Goal: Transaction & Acquisition: Purchase product/service

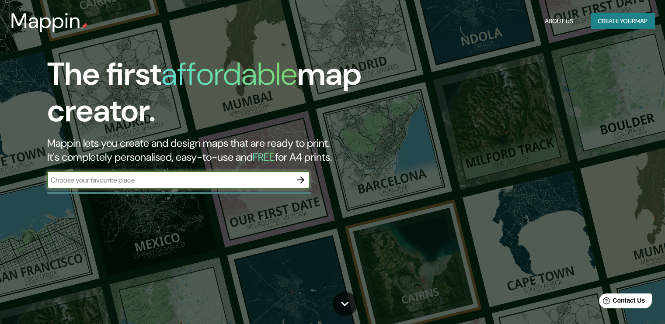
click at [162, 177] on input "text" at bounding box center [169, 180] width 245 height 10
type input "bell ville cordoba [GEOGRAPHIC_DATA]"
click at [301, 178] on icon "button" at bounding box center [300, 180] width 7 height 7
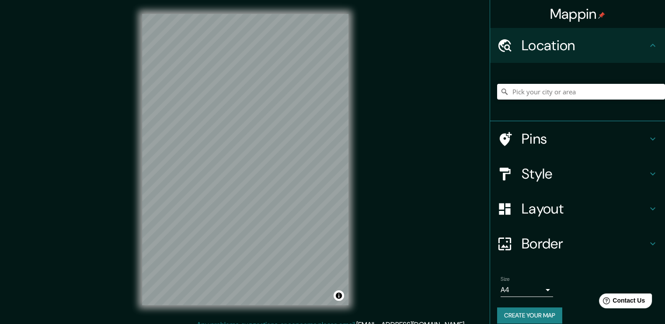
click at [648, 172] on icon at bounding box center [653, 174] width 10 height 10
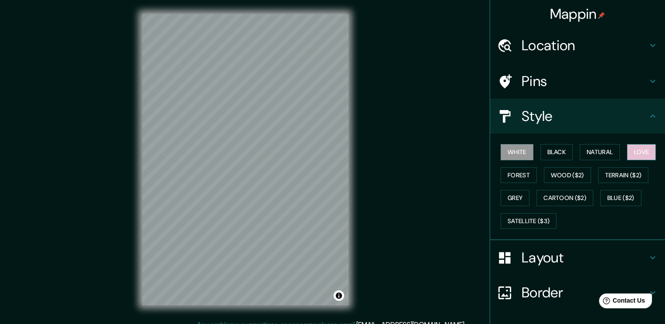
click at [650, 151] on button "Love" at bounding box center [641, 152] width 29 height 16
click at [648, 112] on icon at bounding box center [653, 116] width 10 height 10
click at [648, 78] on icon at bounding box center [653, 81] width 10 height 10
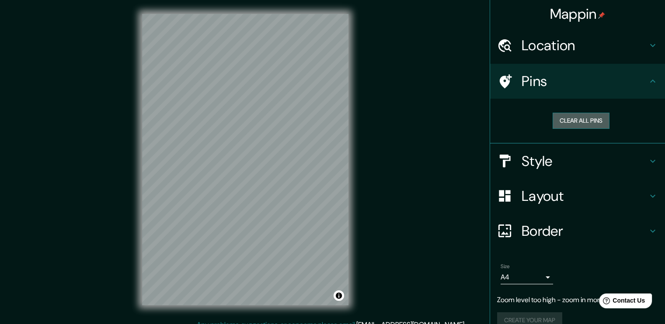
click at [566, 122] on button "Clear all pins" at bounding box center [581, 121] width 57 height 16
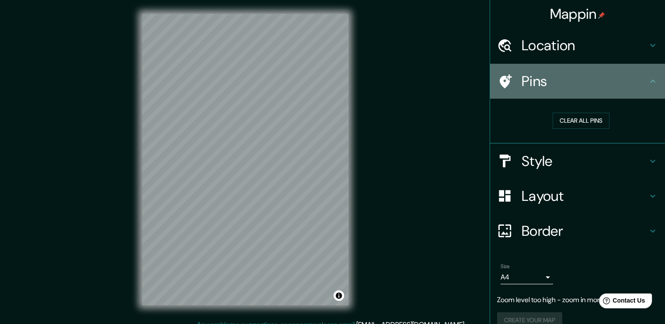
click at [648, 78] on icon at bounding box center [653, 81] width 10 height 10
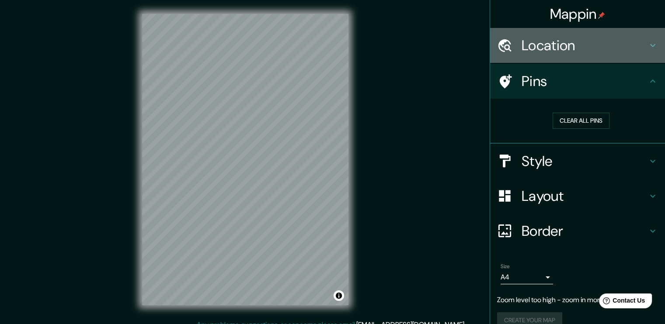
click at [650, 46] on icon at bounding box center [652, 45] width 5 height 3
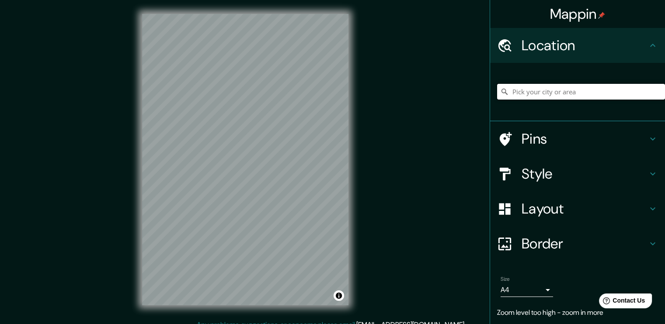
click at [518, 98] on input "Pick your city or area" at bounding box center [581, 92] width 168 height 16
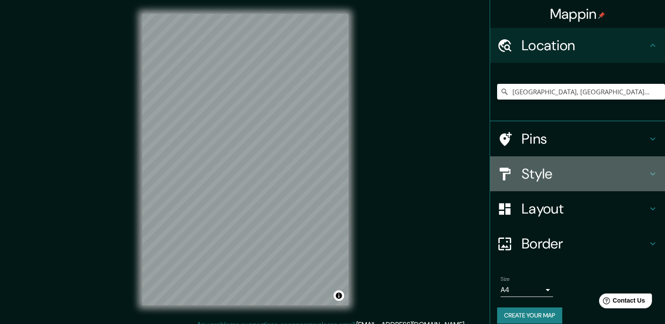
click at [648, 172] on icon at bounding box center [653, 174] width 10 height 10
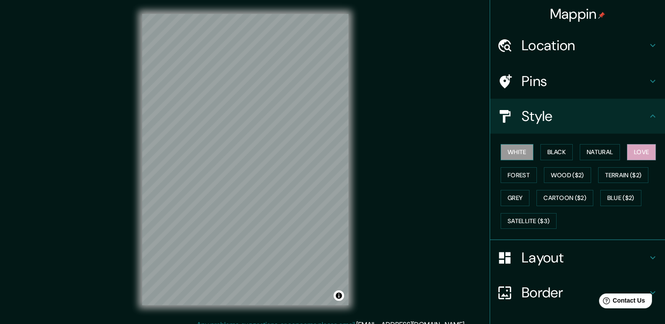
click at [510, 153] on button "White" at bounding box center [517, 152] width 33 height 16
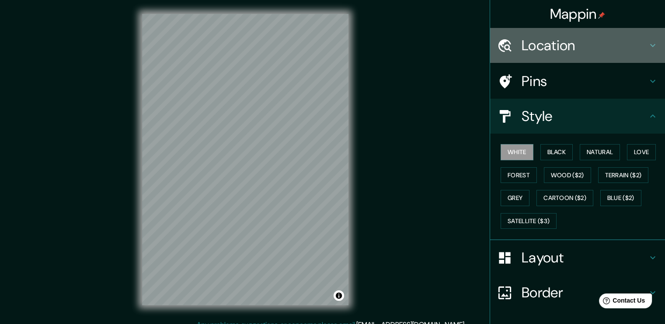
click at [582, 51] on h4 "Location" at bounding box center [585, 45] width 126 height 17
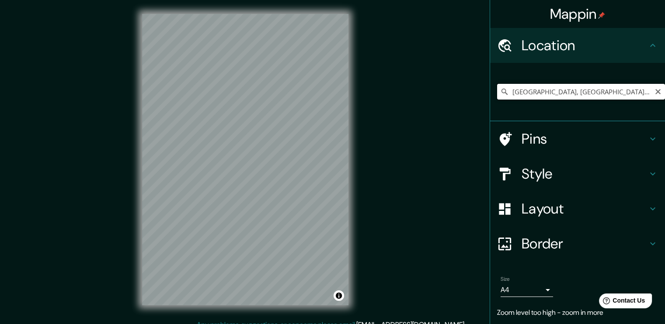
click at [618, 90] on input "[GEOGRAPHIC_DATA], [GEOGRAPHIC_DATA][PERSON_NAME], [GEOGRAPHIC_DATA]" at bounding box center [581, 92] width 168 height 16
click at [629, 89] on input "[GEOGRAPHIC_DATA], [GEOGRAPHIC_DATA][PERSON_NAME], [GEOGRAPHIC_DATA]" at bounding box center [581, 92] width 168 height 16
click at [632, 89] on input "[GEOGRAPHIC_DATA], [GEOGRAPHIC_DATA][PERSON_NAME], [GEOGRAPHIC_DATA]" at bounding box center [581, 92] width 168 height 16
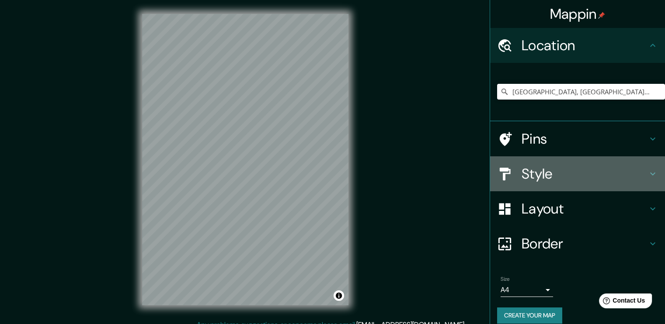
click at [648, 169] on icon at bounding box center [653, 174] width 10 height 10
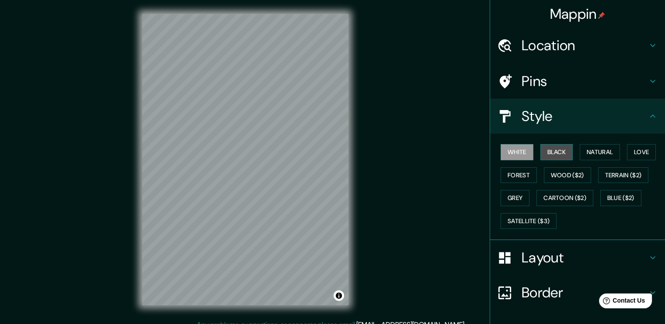
click at [566, 151] on button "Black" at bounding box center [556, 152] width 33 height 16
click at [510, 154] on button "White" at bounding box center [517, 152] width 33 height 16
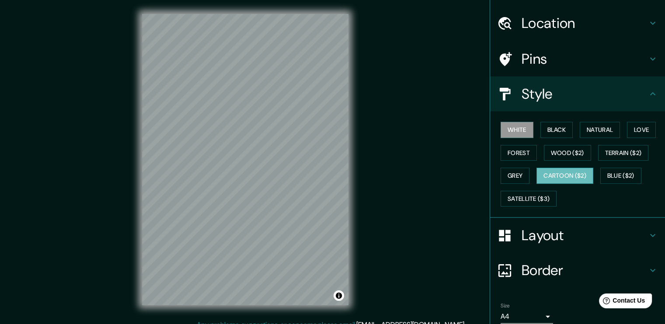
scroll to position [58, 0]
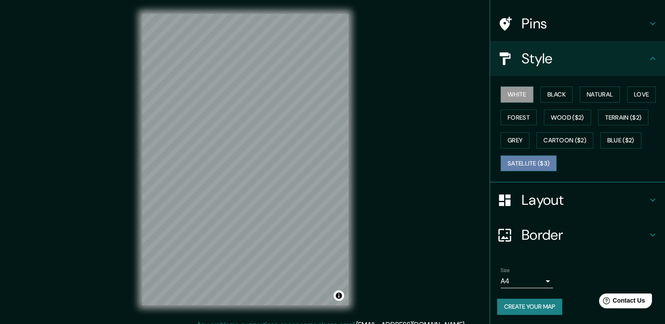
click at [540, 163] on button "Satellite ($3)" at bounding box center [529, 164] width 56 height 16
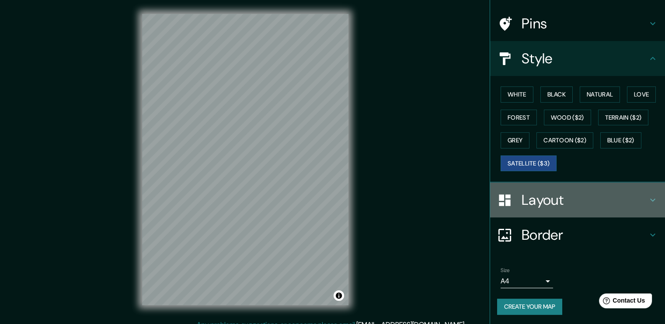
click at [648, 195] on icon at bounding box center [653, 200] width 10 height 10
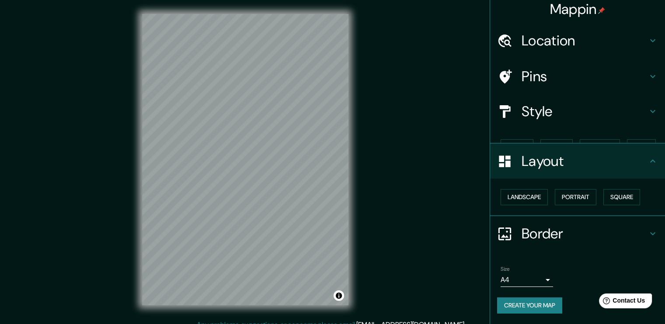
scroll to position [0, 0]
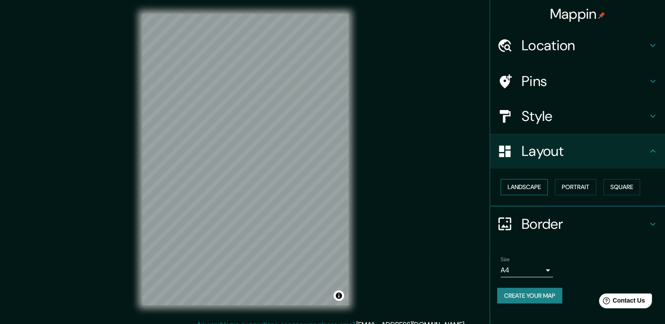
click at [520, 185] on button "Landscape" at bounding box center [524, 187] width 47 height 16
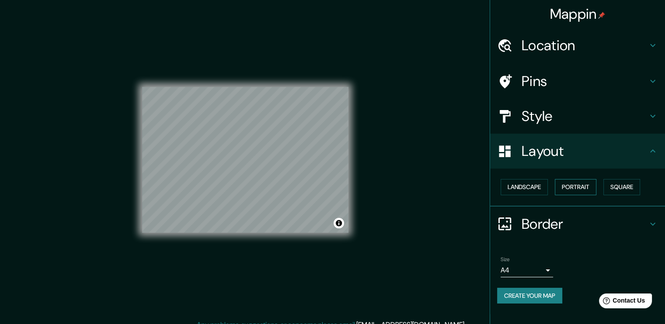
click at [565, 183] on button "Portrait" at bounding box center [576, 187] width 42 height 16
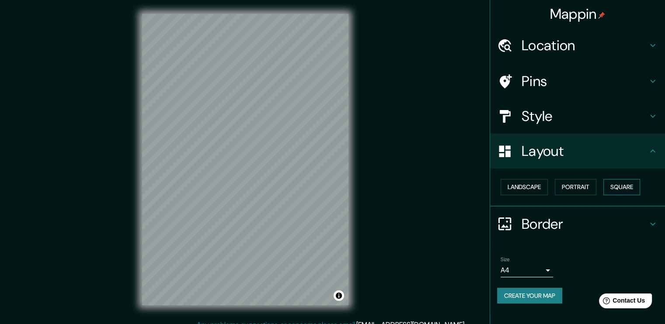
click at [621, 187] on button "Square" at bounding box center [621, 187] width 37 height 16
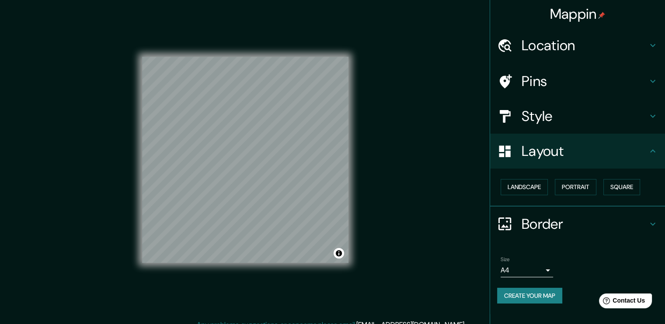
click at [542, 116] on h4 "Style" at bounding box center [585, 116] width 126 height 17
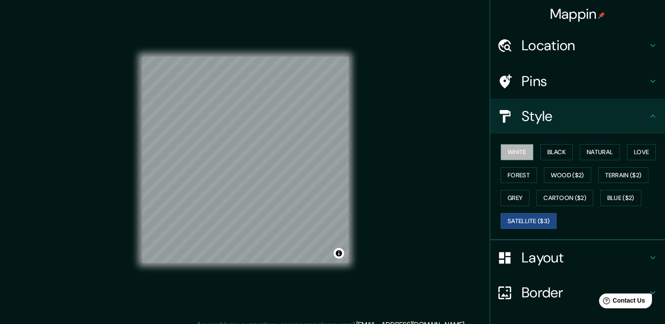
click at [512, 157] on button "White" at bounding box center [517, 152] width 33 height 16
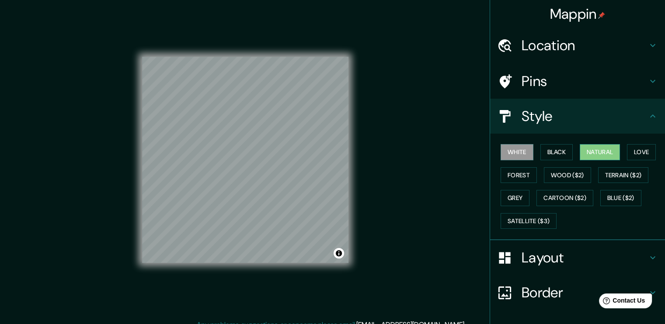
click at [593, 153] on button "Natural" at bounding box center [600, 152] width 40 height 16
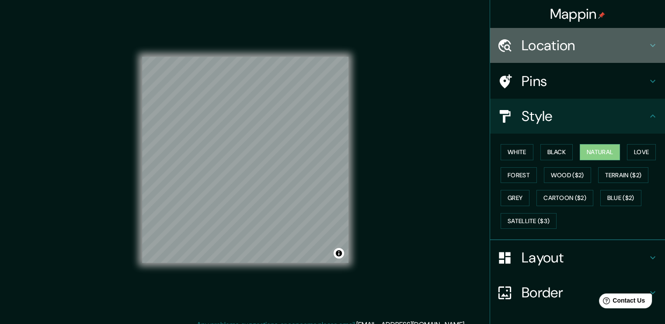
click at [554, 48] on h4 "Location" at bounding box center [585, 45] width 126 height 17
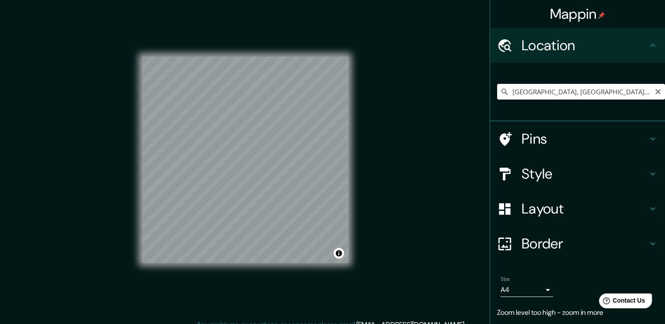
click at [633, 88] on input "[GEOGRAPHIC_DATA], [GEOGRAPHIC_DATA][PERSON_NAME], [GEOGRAPHIC_DATA]" at bounding box center [581, 92] width 168 height 16
click at [640, 87] on input "[GEOGRAPHIC_DATA], [GEOGRAPHIC_DATA][PERSON_NAME], [GEOGRAPHIC_DATA]" at bounding box center [581, 92] width 168 height 16
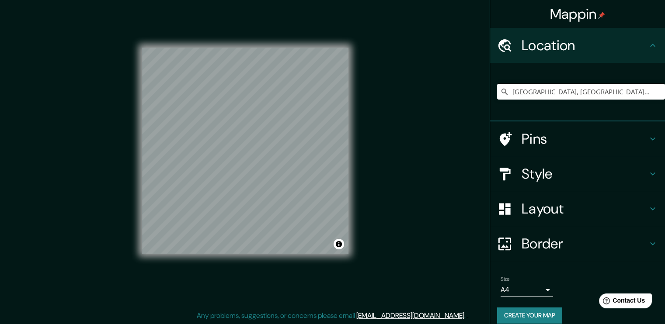
click at [561, 178] on h4 "Style" at bounding box center [585, 173] width 126 height 17
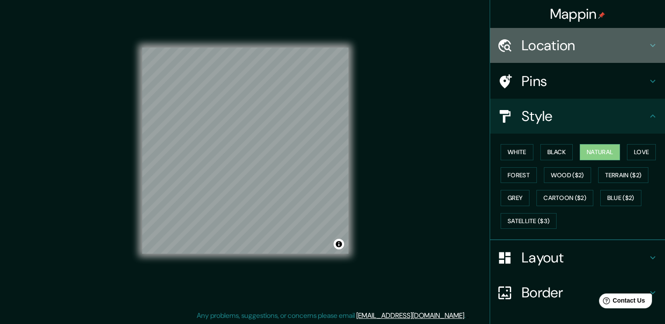
click at [535, 50] on h4 "Location" at bounding box center [585, 45] width 126 height 17
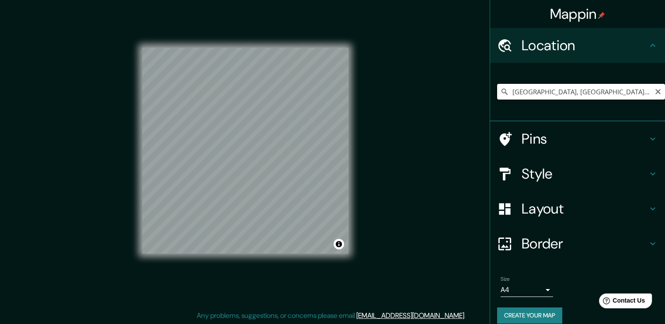
click at [628, 90] on input "[GEOGRAPHIC_DATA], [GEOGRAPHIC_DATA][PERSON_NAME], [GEOGRAPHIC_DATA]" at bounding box center [581, 92] width 168 height 16
drag, startPoint x: 634, startPoint y: 92, endPoint x: 600, endPoint y: 98, distance: 34.7
click at [600, 98] on input "[GEOGRAPHIC_DATA], [GEOGRAPHIC_DATA][PERSON_NAME], [GEOGRAPHIC_DATA]" at bounding box center [581, 92] width 168 height 16
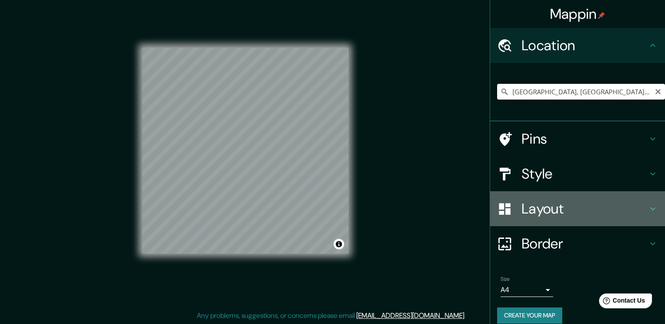
click at [596, 208] on h4 "Layout" at bounding box center [585, 208] width 126 height 17
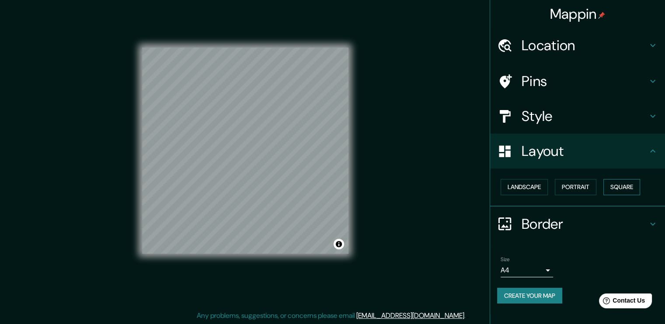
click at [621, 184] on button "Square" at bounding box center [621, 187] width 37 height 16
click at [516, 184] on button "Landscape" at bounding box center [524, 187] width 47 height 16
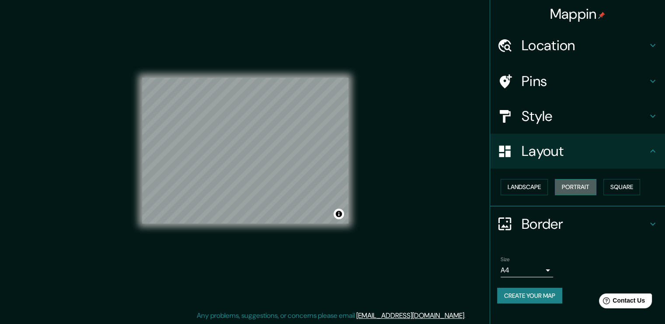
click at [560, 185] on button "Portrait" at bounding box center [576, 187] width 42 height 16
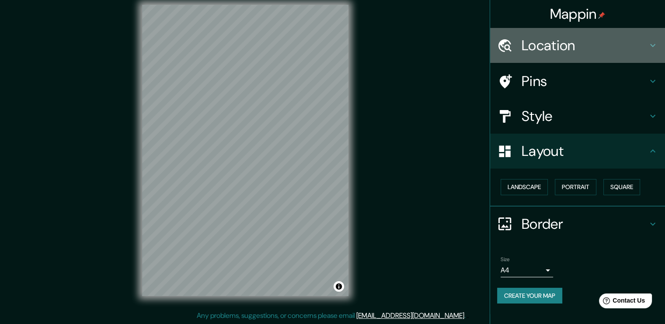
click at [544, 42] on h4 "Location" at bounding box center [585, 45] width 126 height 17
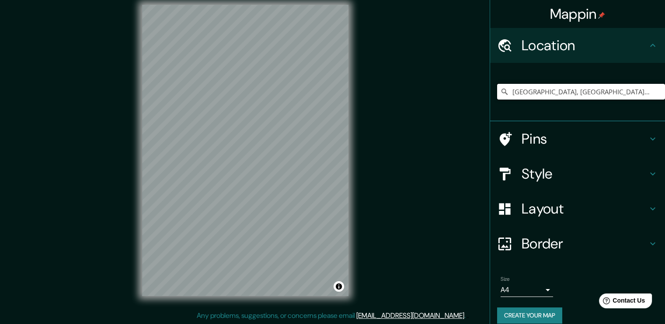
drag, startPoint x: 638, startPoint y: 91, endPoint x: 601, endPoint y: 100, distance: 38.2
click at [601, 100] on div "[GEOGRAPHIC_DATA], [GEOGRAPHIC_DATA][PERSON_NAME], [GEOGRAPHIC_DATA]" at bounding box center [581, 92] width 168 height 44
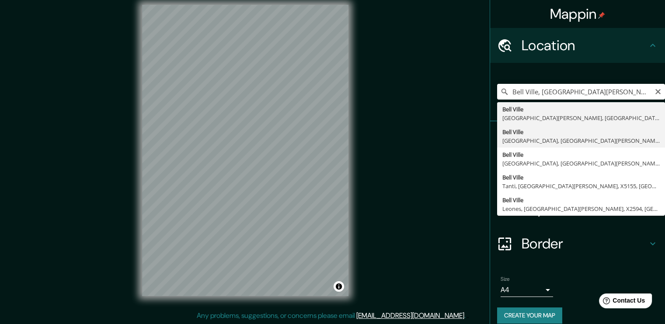
type input "[GEOGRAPHIC_DATA], [GEOGRAPHIC_DATA], [GEOGRAPHIC_DATA][PERSON_NAME], [GEOGRAPH…"
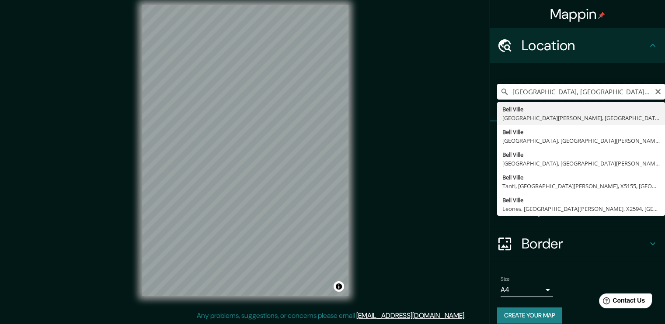
scroll to position [0, 0]
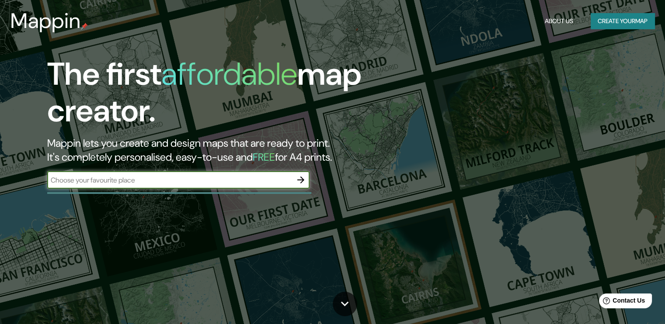
click at [150, 177] on input "text" at bounding box center [169, 180] width 245 height 10
type input "bell ville cordoba"
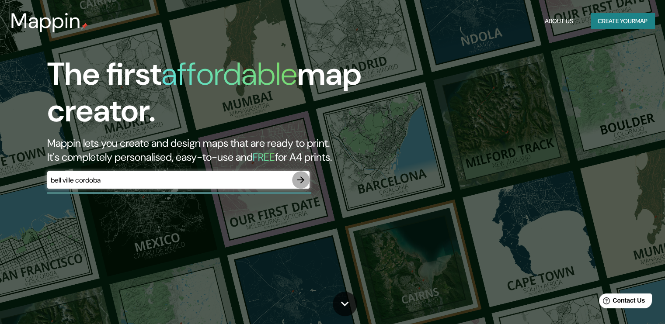
click at [300, 177] on icon "button" at bounding box center [300, 180] width 7 height 7
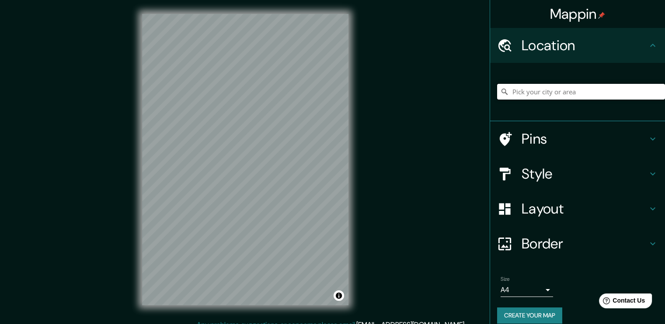
click at [560, 87] on input "Pick your city or area" at bounding box center [581, 92] width 168 height 16
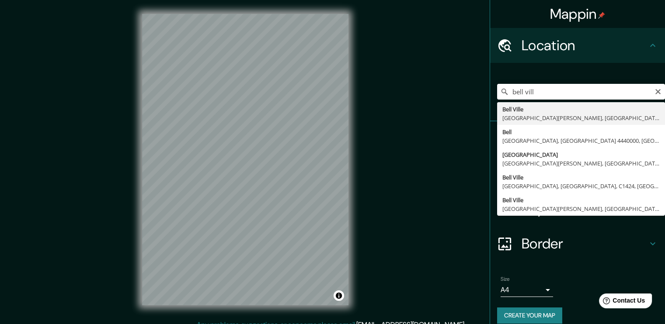
type input "[GEOGRAPHIC_DATA], [GEOGRAPHIC_DATA][PERSON_NAME], [GEOGRAPHIC_DATA]"
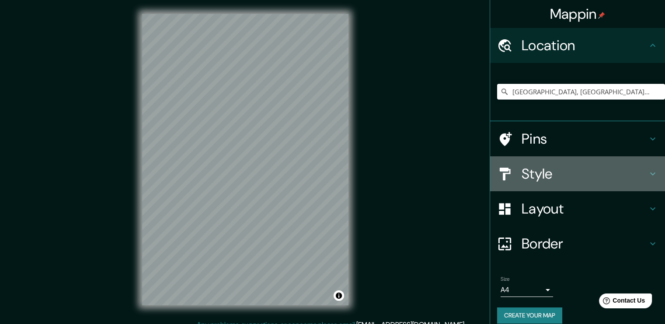
click at [546, 178] on h4 "Style" at bounding box center [585, 173] width 126 height 17
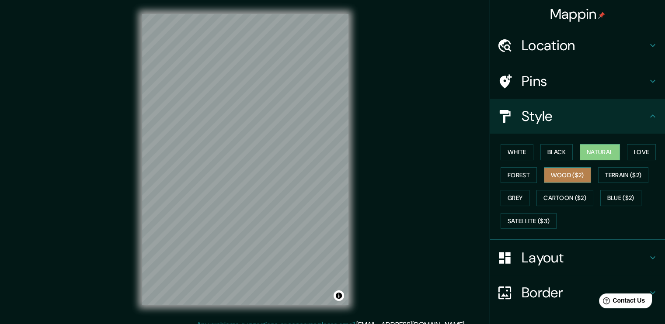
click at [548, 173] on button "Wood ($2)" at bounding box center [567, 175] width 47 height 16
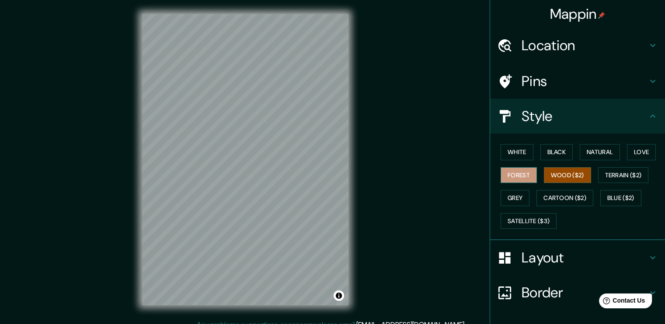
click at [515, 170] on button "Forest" at bounding box center [519, 175] width 36 height 16
click at [596, 153] on button "Natural" at bounding box center [600, 152] width 40 height 16
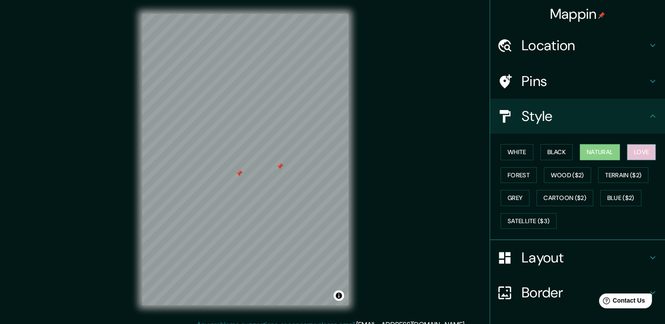
click at [636, 146] on button "Love" at bounding box center [641, 152] width 29 height 16
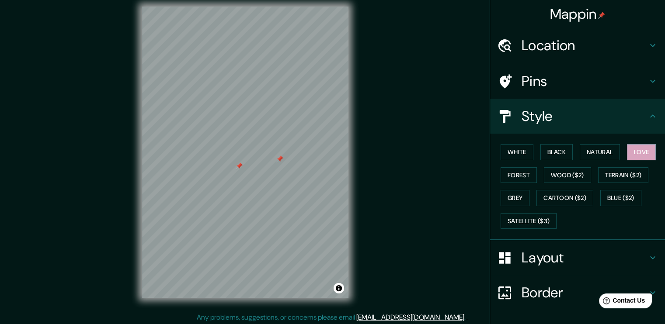
scroll to position [9, 0]
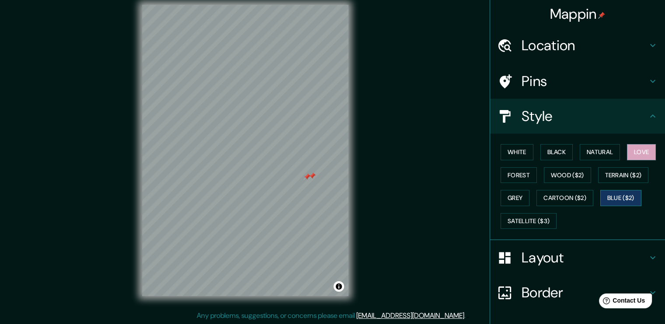
click at [608, 193] on button "Blue ($2)" at bounding box center [620, 198] width 41 height 16
click at [608, 175] on button "Terrain ($2)" at bounding box center [623, 175] width 51 height 16
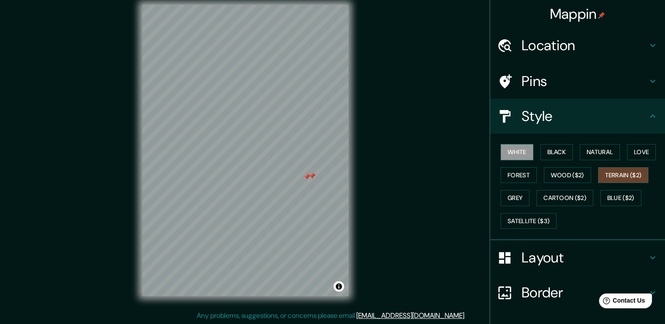
click at [513, 153] on button "White" at bounding box center [517, 152] width 33 height 16
click at [544, 151] on button "Black" at bounding box center [556, 152] width 33 height 16
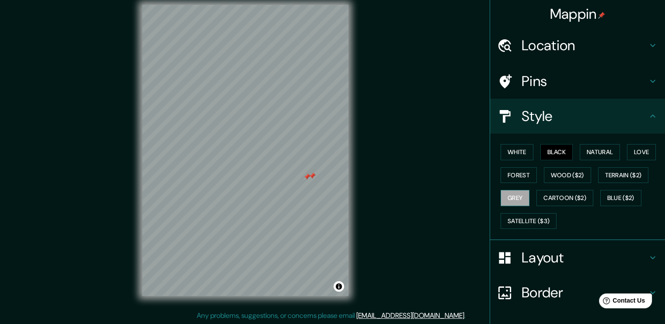
click at [506, 195] on button "Grey" at bounding box center [515, 198] width 29 height 16
click at [562, 194] on button "Cartoon ($2)" at bounding box center [565, 198] width 57 height 16
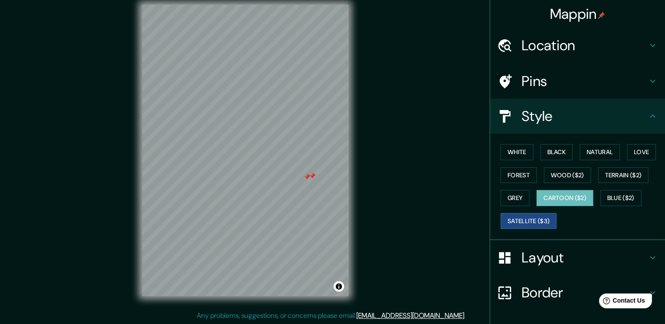
click at [532, 219] on button "Satellite ($3)" at bounding box center [529, 221] width 56 height 16
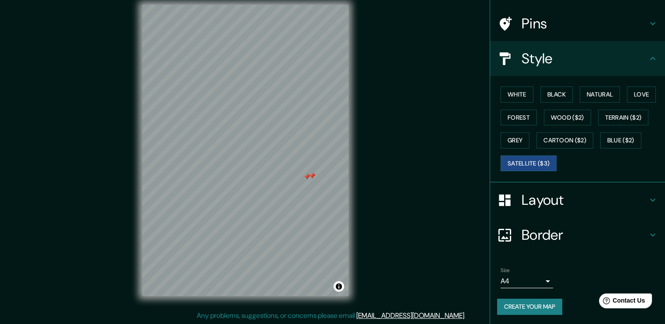
click at [535, 233] on h4 "Border" at bounding box center [585, 235] width 126 height 17
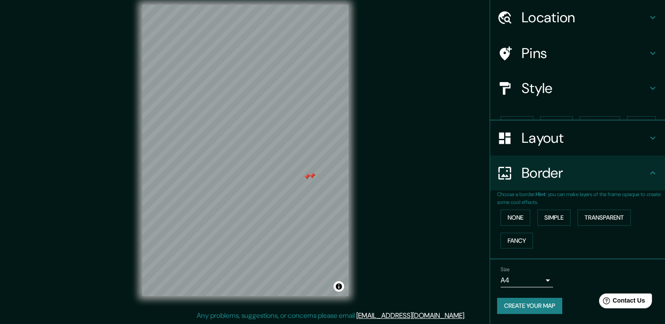
scroll to position [13, 0]
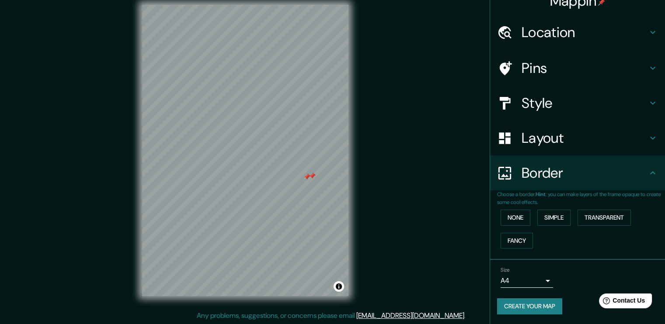
click at [562, 178] on h4 "Border" at bounding box center [585, 172] width 126 height 17
click at [542, 280] on body "Mappin Location [GEOGRAPHIC_DATA], [GEOGRAPHIC_DATA][PERSON_NAME], [GEOGRAPHIC_…" at bounding box center [332, 153] width 665 height 324
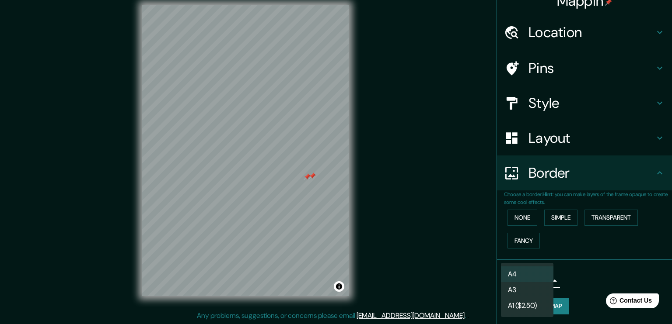
click at [539, 291] on li "A3" at bounding box center [527, 290] width 52 height 16
type input "a4"
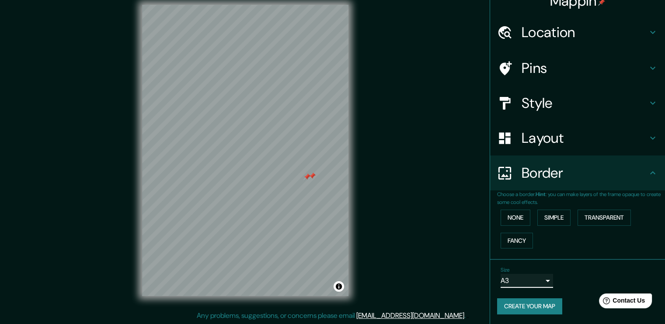
scroll to position [0, 0]
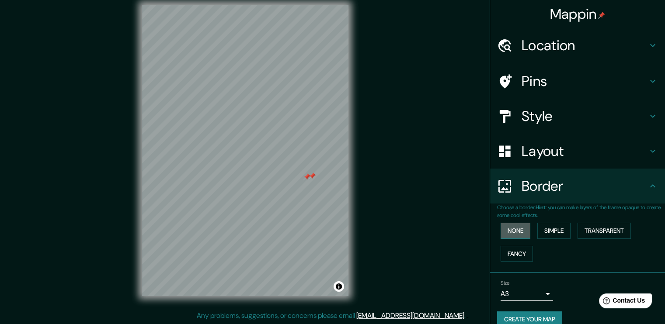
click at [514, 230] on button "None" at bounding box center [516, 231] width 30 height 16
click at [544, 228] on button "Simple" at bounding box center [553, 231] width 33 height 16
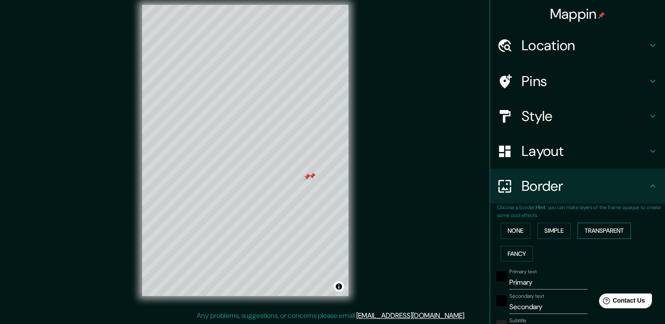
click at [592, 230] on button "Transparent" at bounding box center [604, 231] width 53 height 16
click at [516, 252] on button "Fancy" at bounding box center [517, 254] width 32 height 16
click at [515, 235] on button "None" at bounding box center [516, 231] width 30 height 16
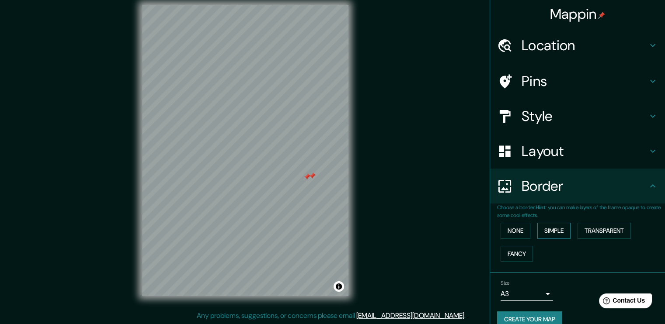
click at [554, 232] on button "Simple" at bounding box center [553, 231] width 33 height 16
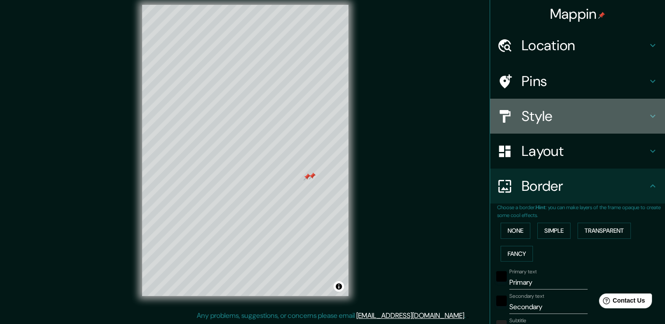
click at [535, 110] on h4 "Style" at bounding box center [585, 116] width 126 height 17
type input "189"
type input "38"
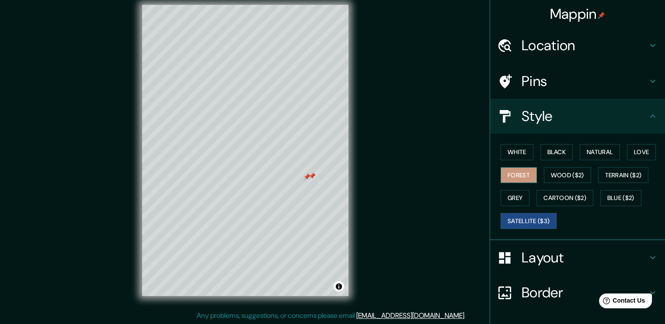
click at [524, 175] on button "Forest" at bounding box center [519, 175] width 36 height 16
click at [520, 150] on button "White" at bounding box center [517, 152] width 33 height 16
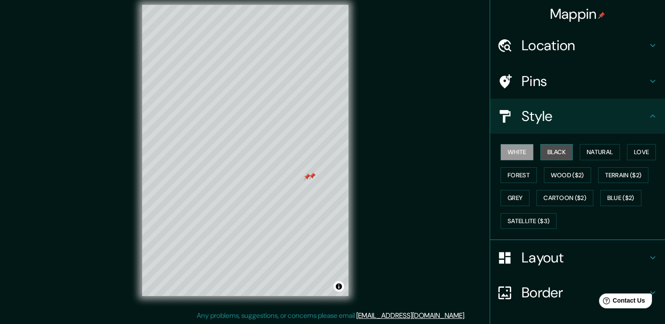
click at [544, 152] on button "Black" at bounding box center [556, 152] width 33 height 16
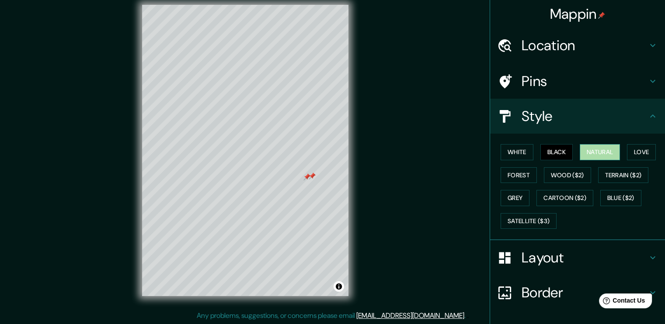
click at [584, 151] on button "Natural" at bounding box center [600, 152] width 40 height 16
click at [642, 153] on button "Love" at bounding box center [641, 152] width 29 height 16
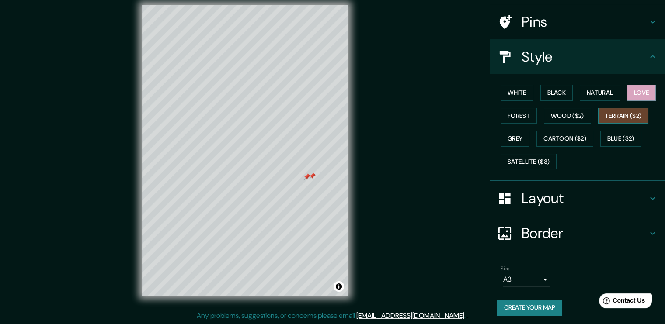
scroll to position [60, 0]
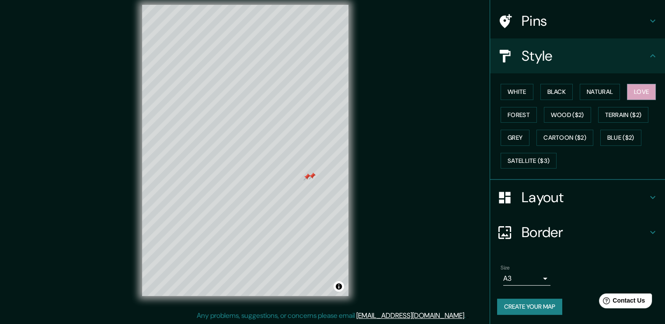
click at [533, 229] on h4 "Border" at bounding box center [585, 232] width 126 height 17
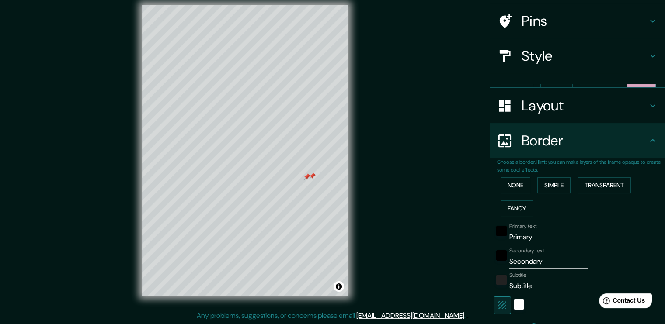
type input "189"
type input "38"
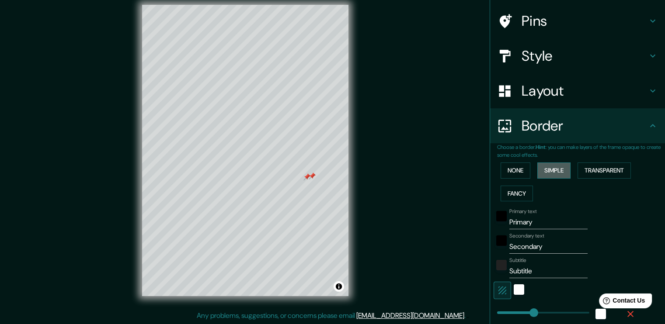
click at [547, 173] on button "Simple" at bounding box center [553, 171] width 33 height 16
type input "189"
type input "38"
click at [591, 166] on button "Transparent" at bounding box center [604, 171] width 53 height 16
click at [520, 186] on button "Fancy" at bounding box center [517, 194] width 32 height 16
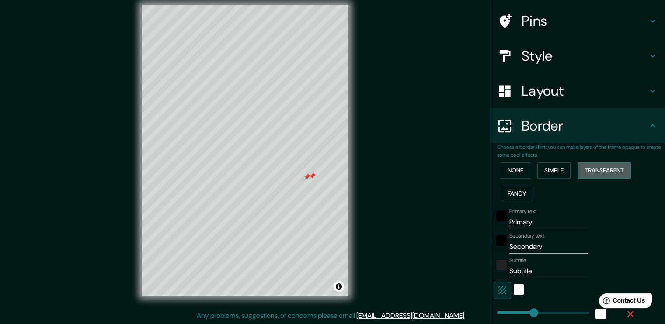
click at [595, 166] on button "Transparent" at bounding box center [604, 171] width 53 height 16
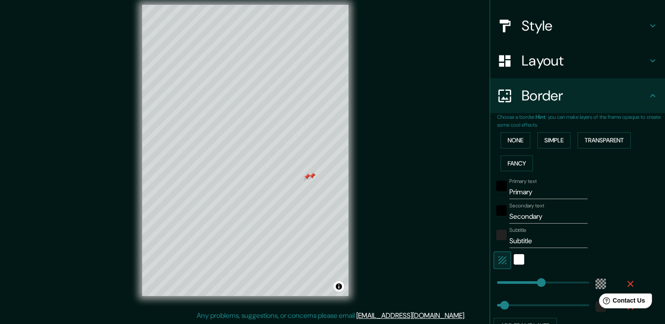
scroll to position [104, 0]
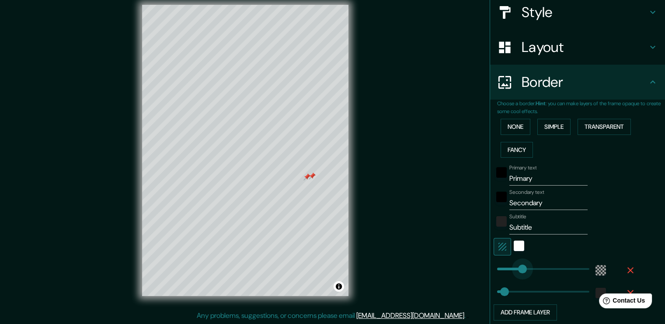
type input "95"
drag, startPoint x: 532, startPoint y: 270, endPoint x: 509, endPoint y: 266, distance: 23.4
type input "38"
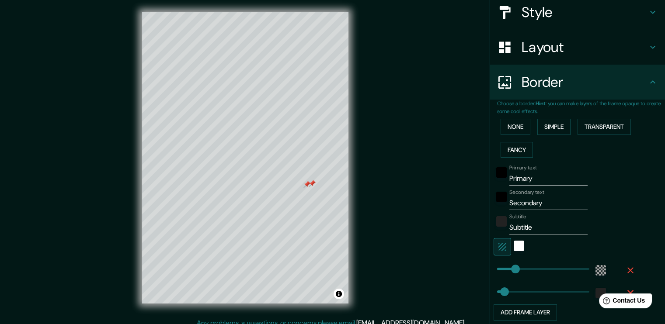
scroll to position [0, 0]
